Goal: Information Seeking & Learning: Understand process/instructions

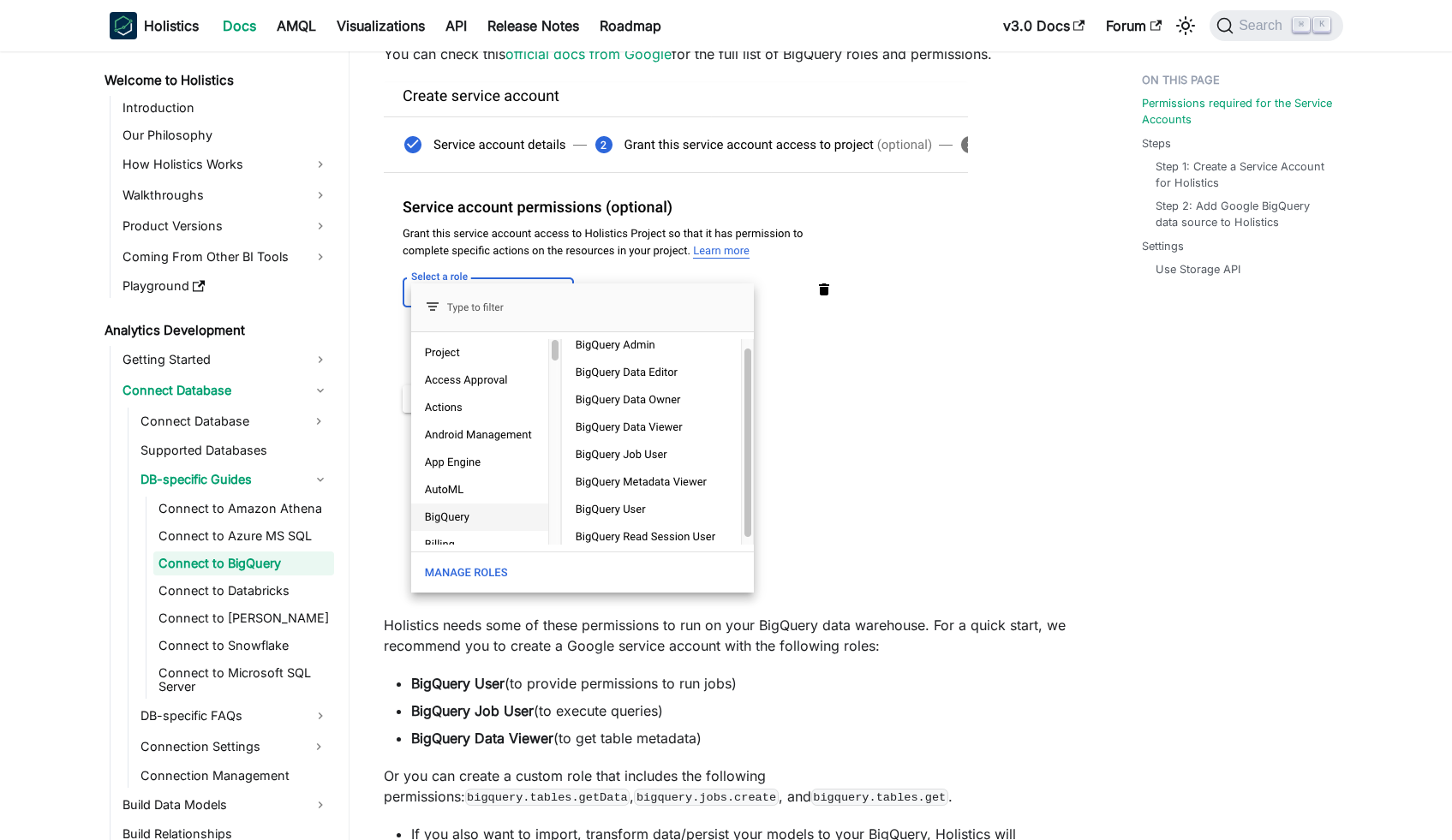
scroll to position [340, 0]
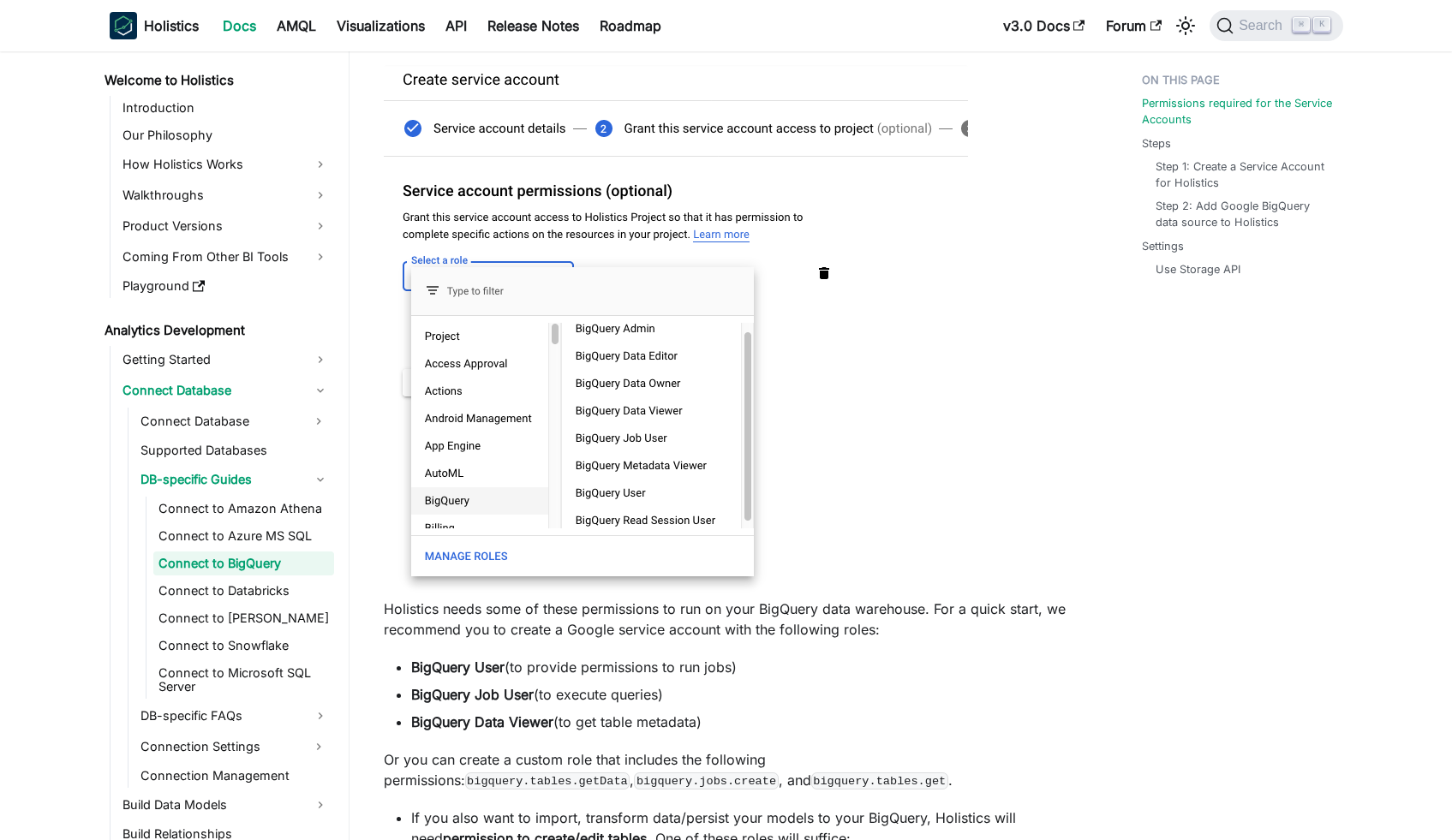
click at [447, 666] on strong "BigQuery User" at bounding box center [458, 667] width 93 height 17
click at [445, 668] on strong "BigQuery User" at bounding box center [458, 667] width 93 height 17
drag, startPoint x: 415, startPoint y: 667, endPoint x: 499, endPoint y: 667, distance: 84.0
click at [497, 667] on strong "BigQuery User" at bounding box center [458, 667] width 93 height 17
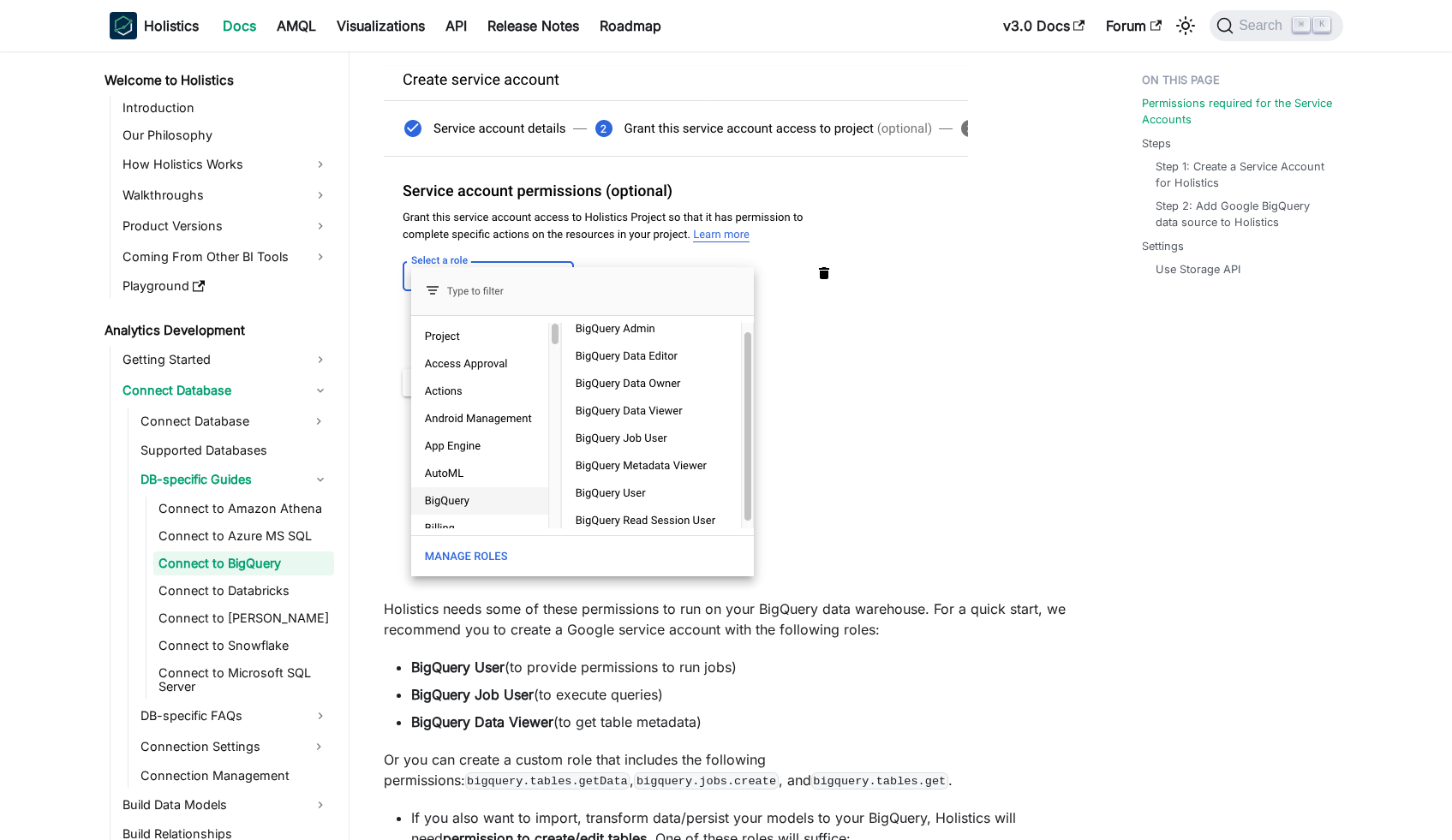
click at [504, 670] on strong "BigQuery User" at bounding box center [458, 667] width 93 height 17
drag, startPoint x: 507, startPoint y: 670, endPoint x: 408, endPoint y: 669, distance: 99.0
click at [408, 669] on ul "BigQuery User (to provide permissions to run jobs) BigQuery Job User (to execut…" at bounding box center [728, 695] width 689 height 75
copy strong "BigQuery User"
